Goal: Communication & Community: Answer question/provide support

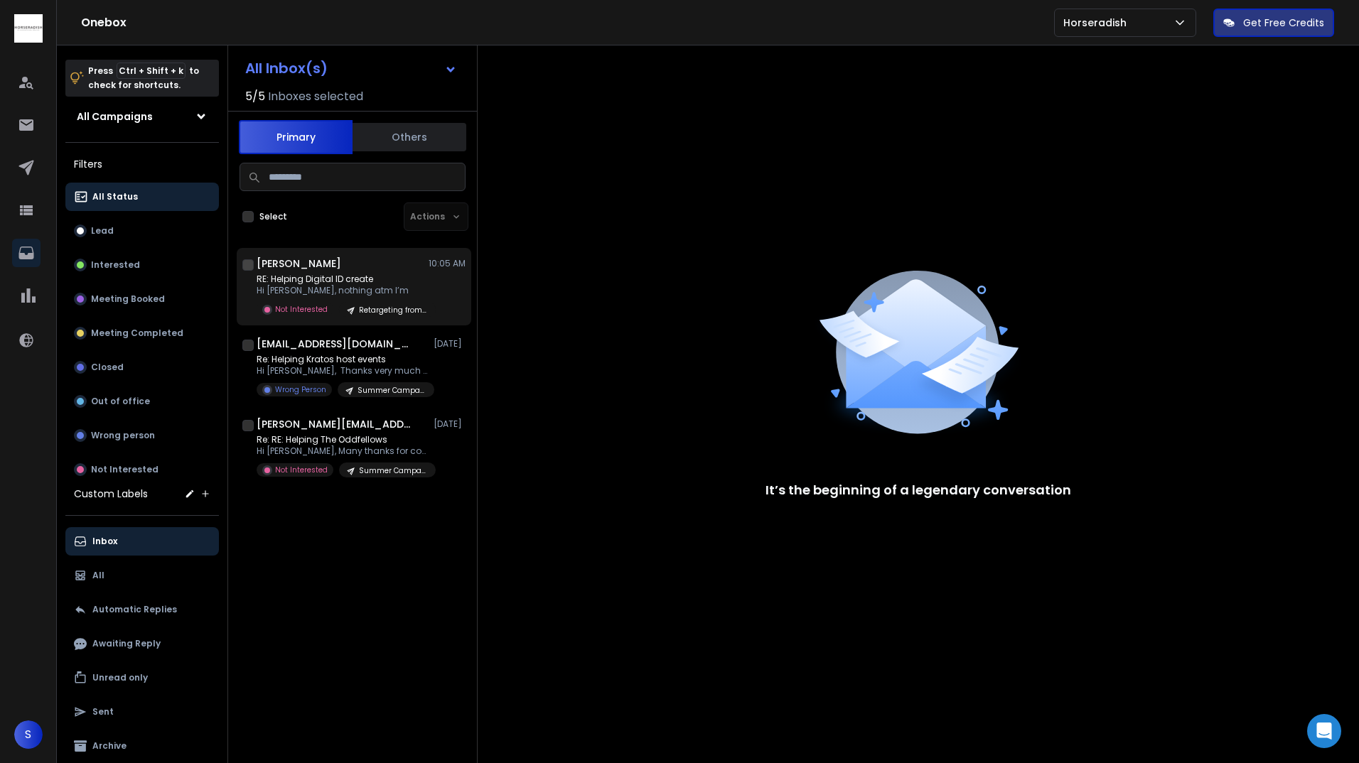
click at [316, 291] on p "Hi [PERSON_NAME], nothing atm I’m" at bounding box center [342, 290] width 171 height 11
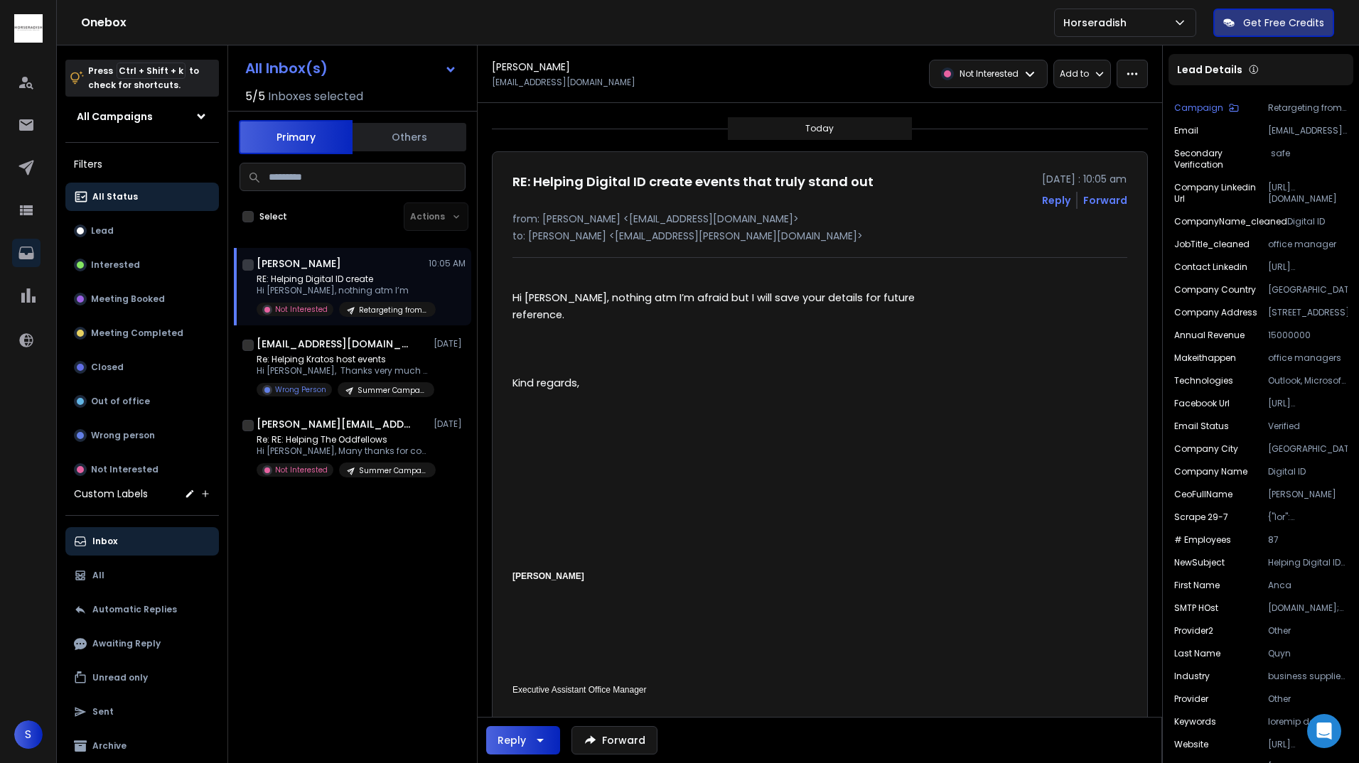
click at [1067, 203] on button "Reply" at bounding box center [1056, 200] width 28 height 14
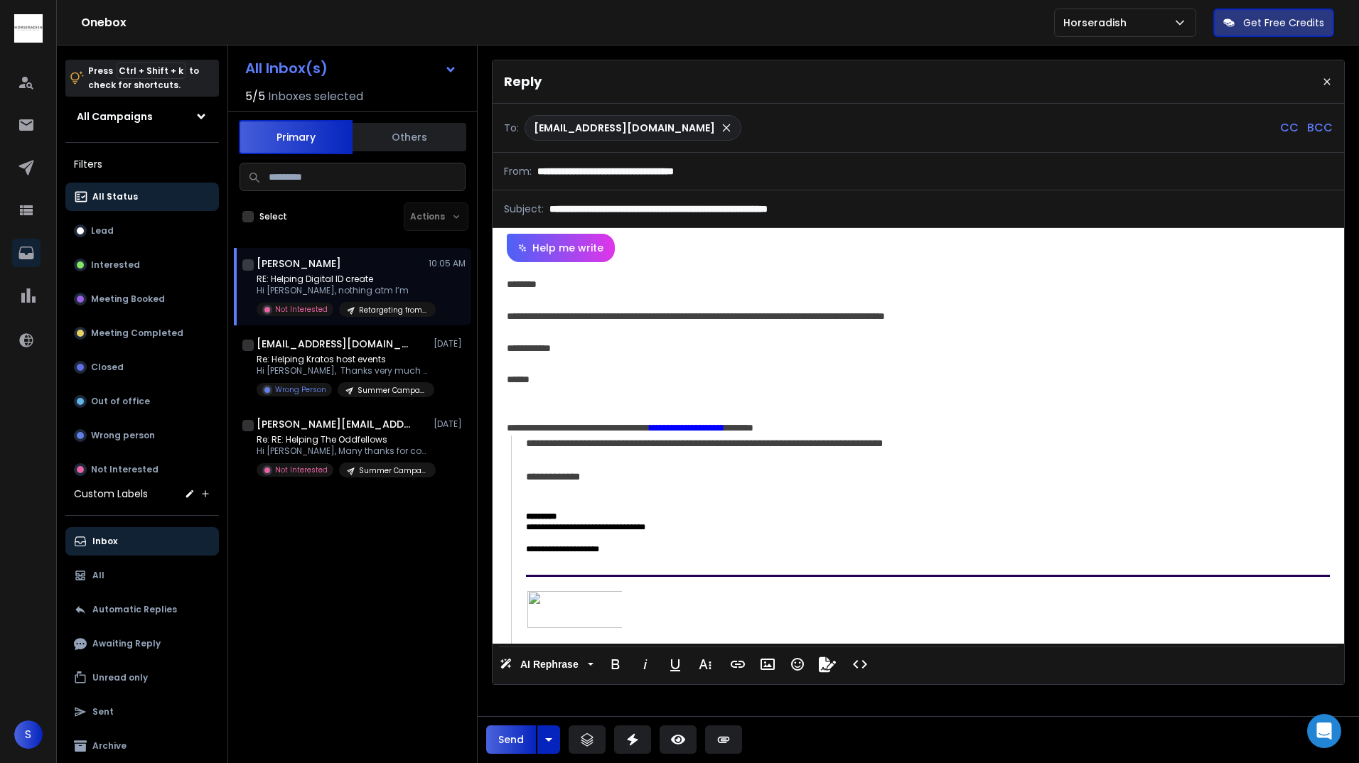
click at [512, 743] on button "Send" at bounding box center [511, 740] width 50 height 28
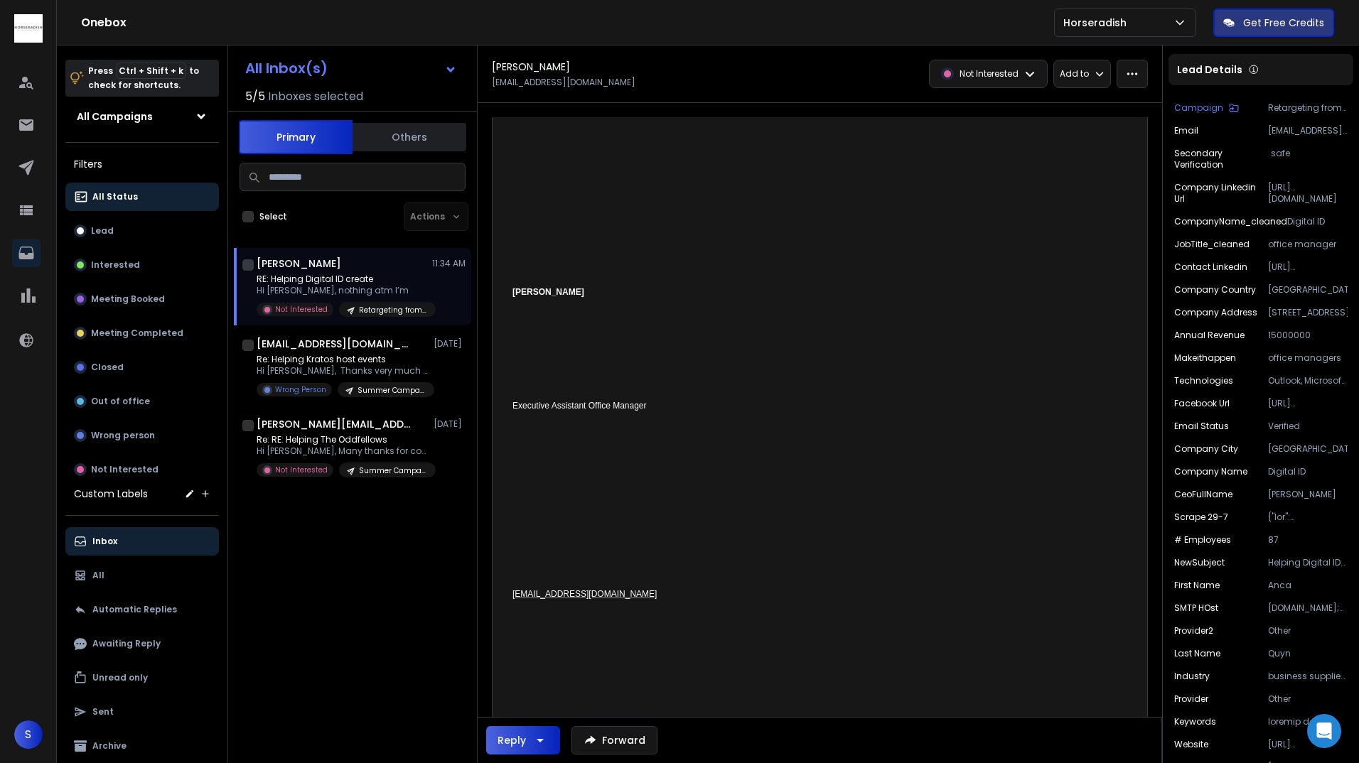
scroll to position [355, 0]
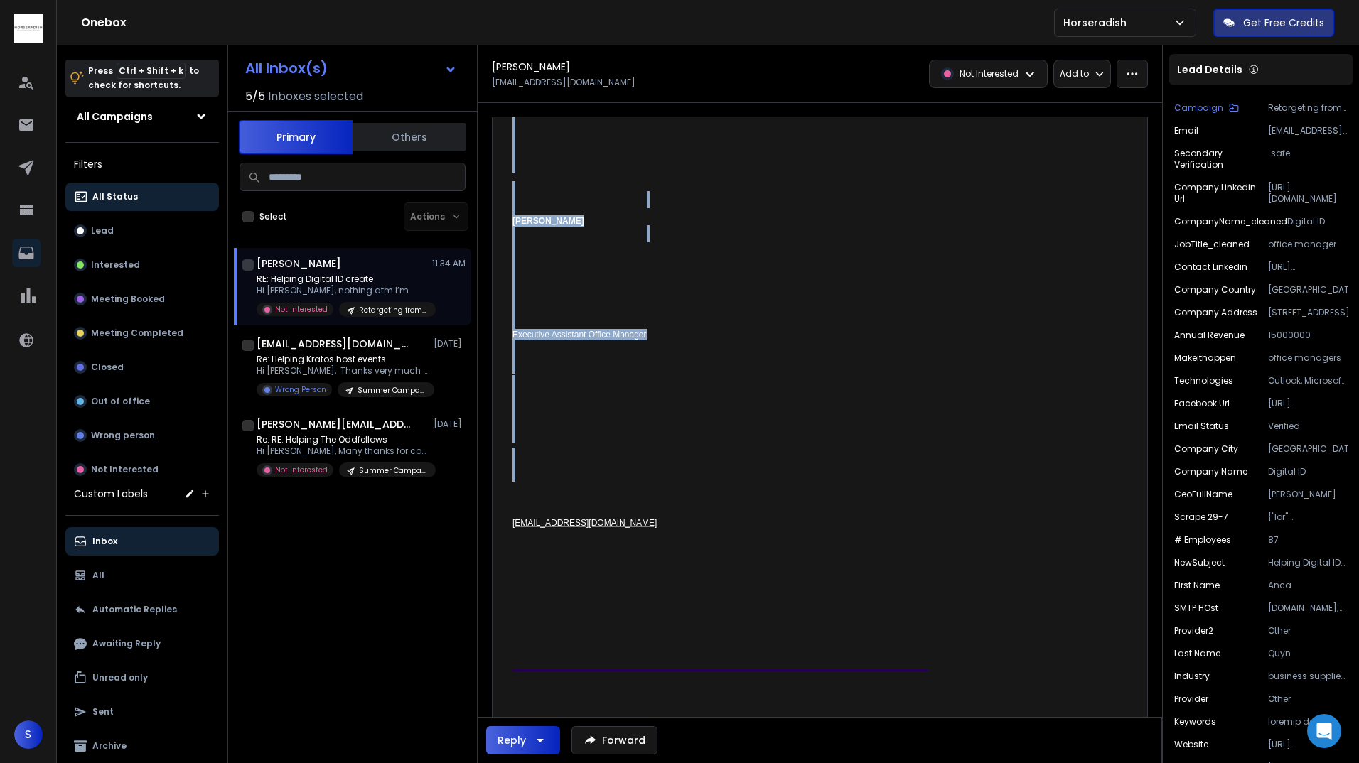
drag, startPoint x: 507, startPoint y: 503, endPoint x: 609, endPoint y: 503, distance: 102.4
click at [624, 495] on td "[EMAIL_ADDRESS][DOMAIN_NAME]" at bounding box center [719, 522] width 415 height 115
drag, startPoint x: 603, startPoint y: 511, endPoint x: 510, endPoint y: 508, distance: 93.2
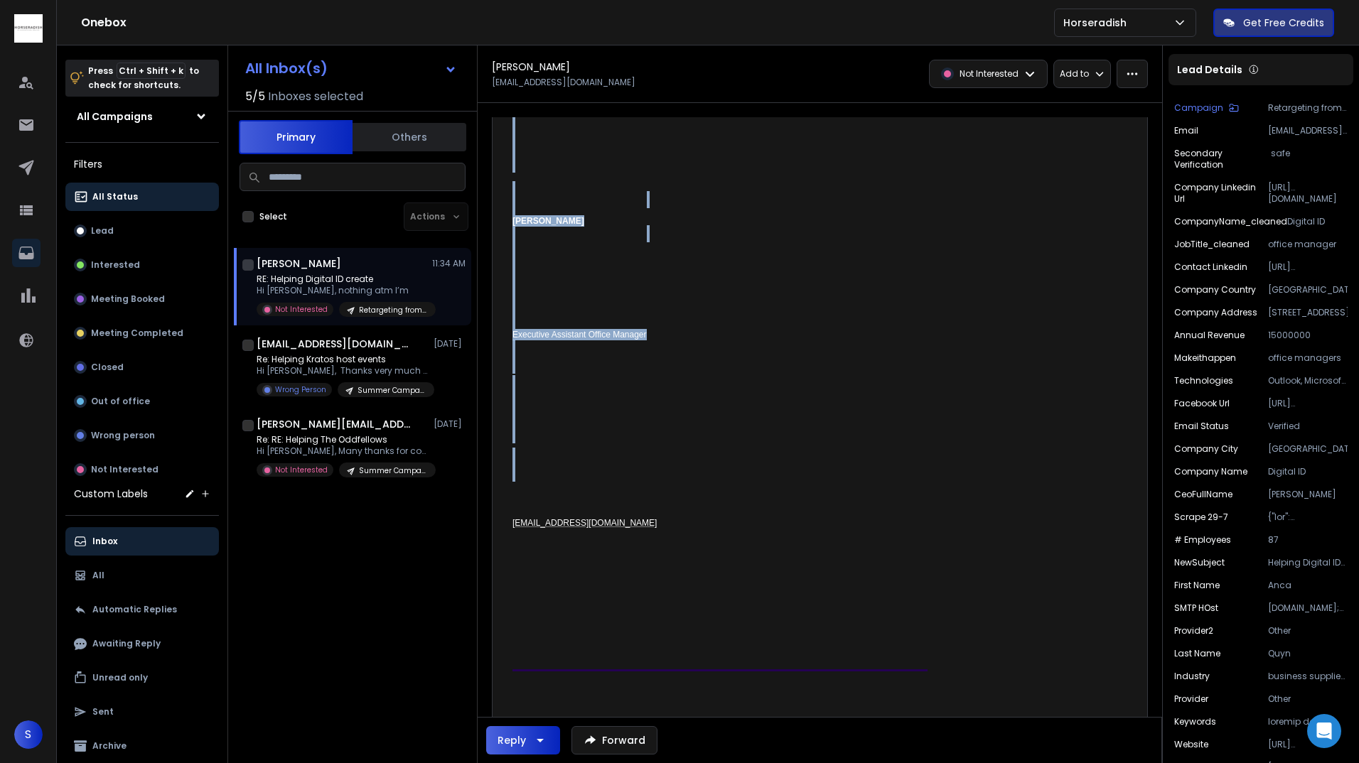
drag, startPoint x: 604, startPoint y: 508, endPoint x: 514, endPoint y: 507, distance: 90.3
click at [514, 507] on td "[EMAIL_ADDRESS][DOMAIN_NAME]" at bounding box center [719, 522] width 415 height 115
copy table
